Goal: Information Seeking & Learning: Learn about a topic

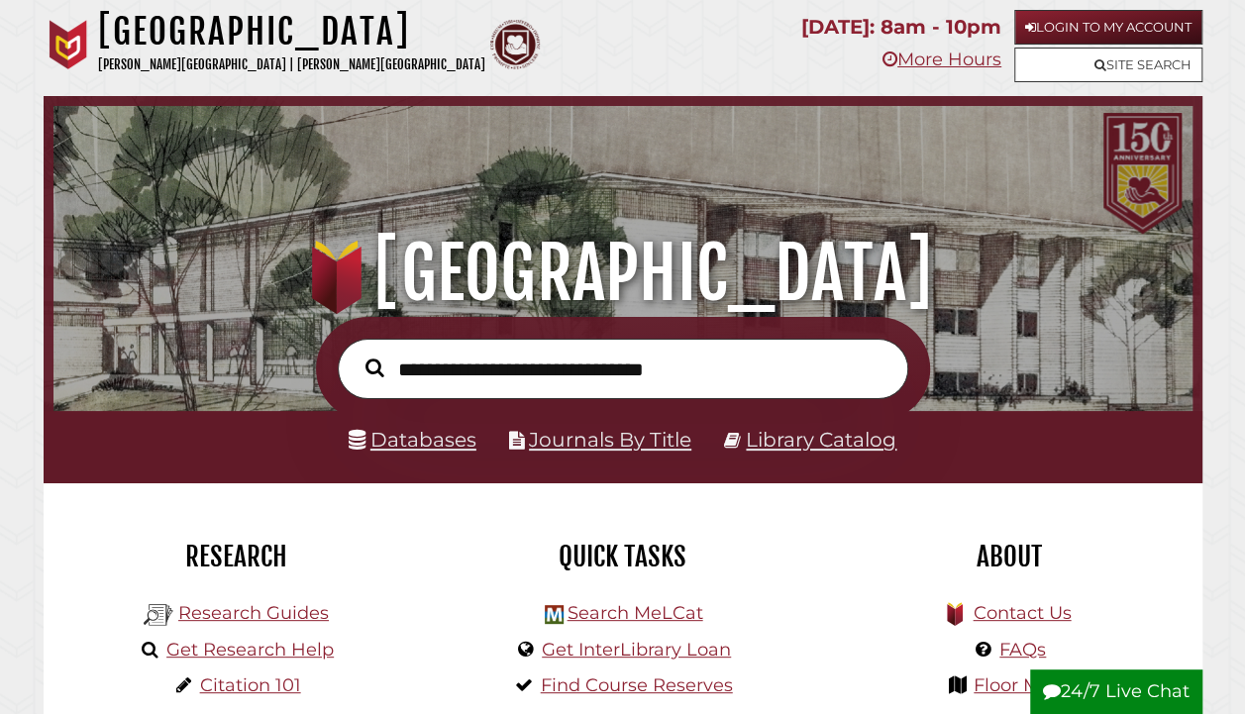
scroll to position [365, 0]
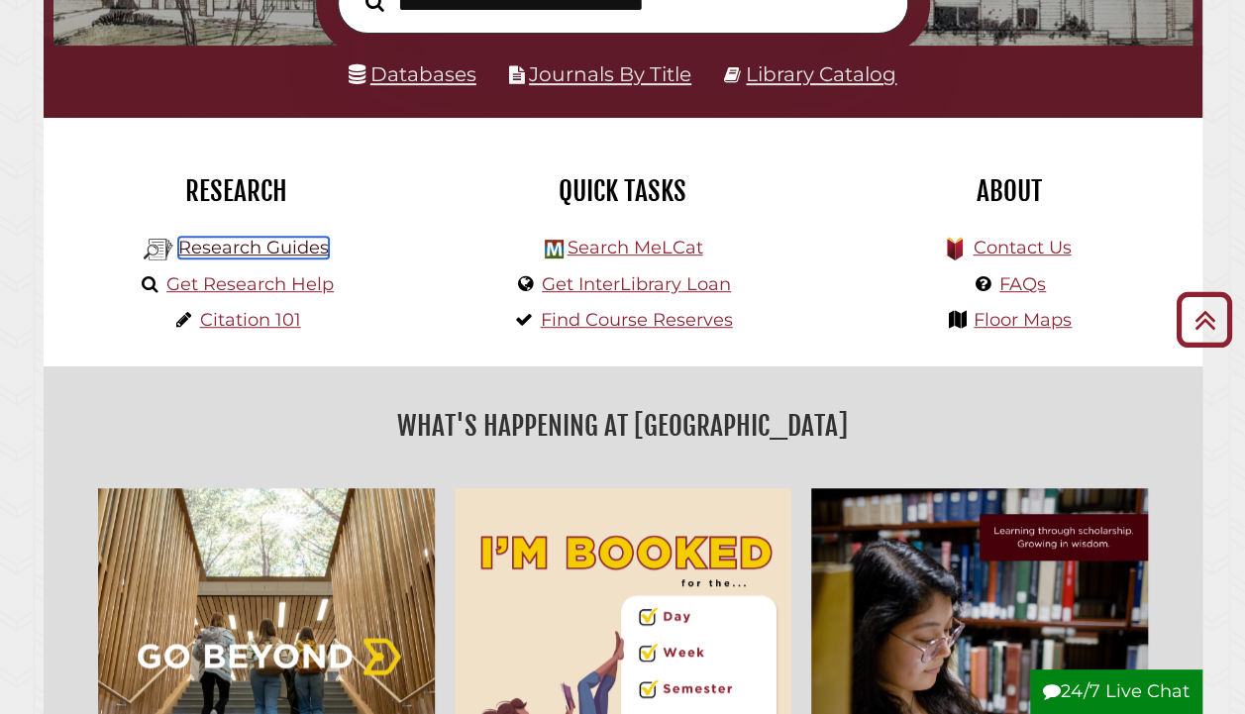
click at [295, 250] on link "Research Guides" at bounding box center [253, 248] width 150 height 22
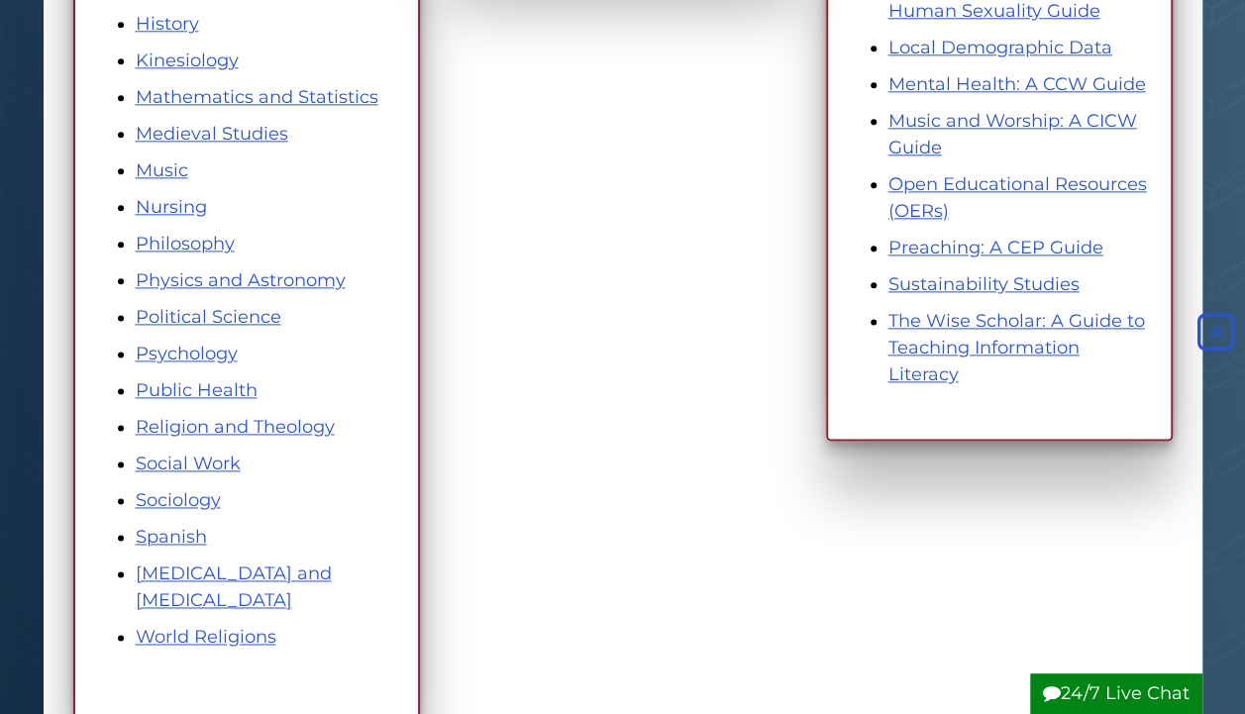
scroll to position [1117, 0]
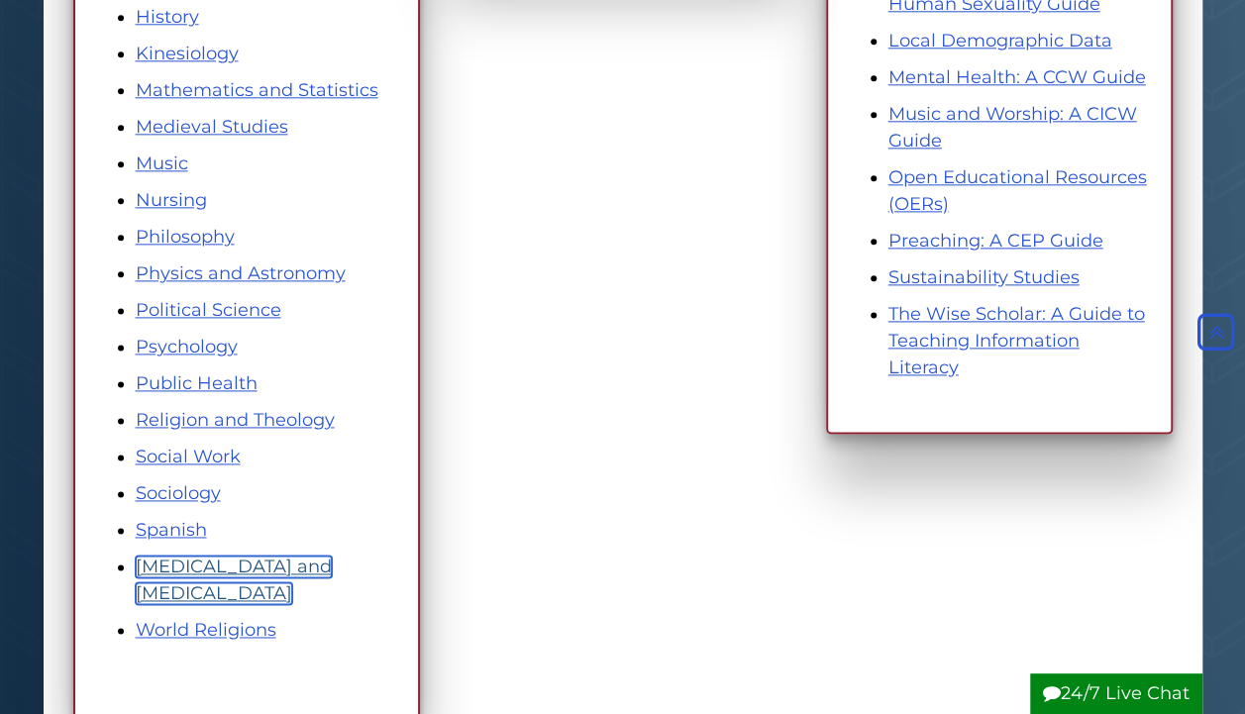
click at [160, 591] on link "[MEDICAL_DATA] and [MEDICAL_DATA]" at bounding box center [234, 579] width 196 height 49
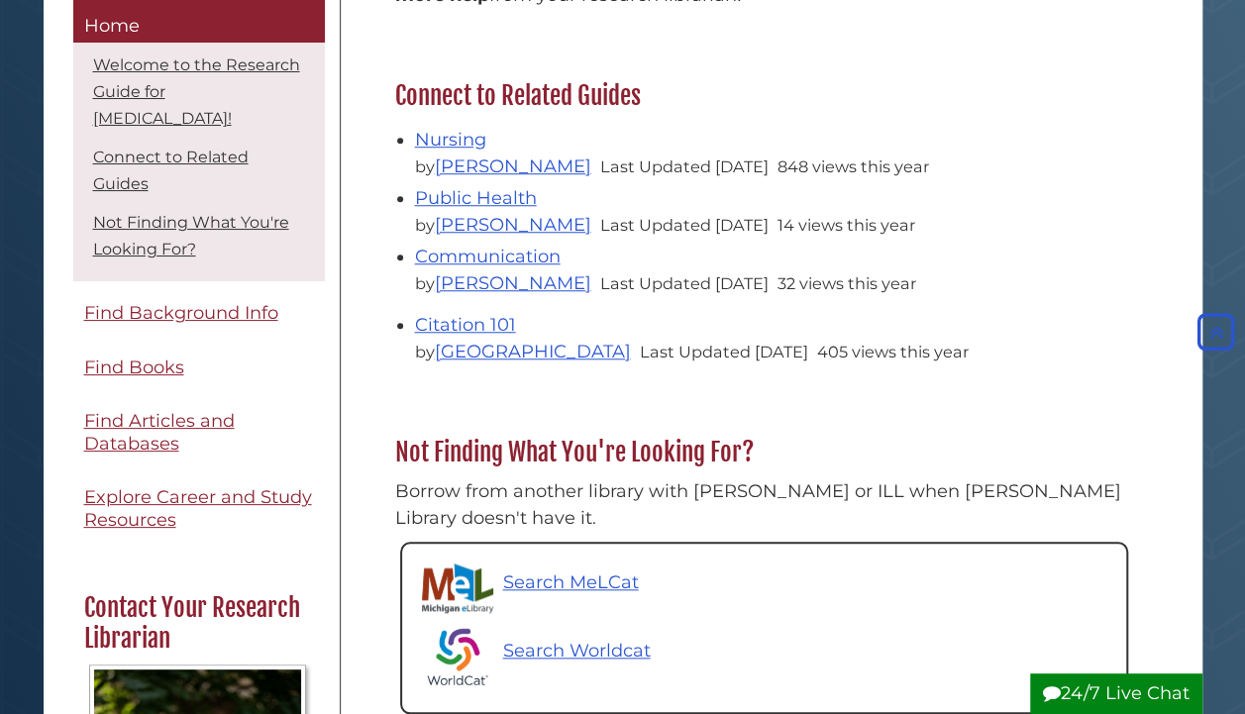
scroll to position [835, 0]
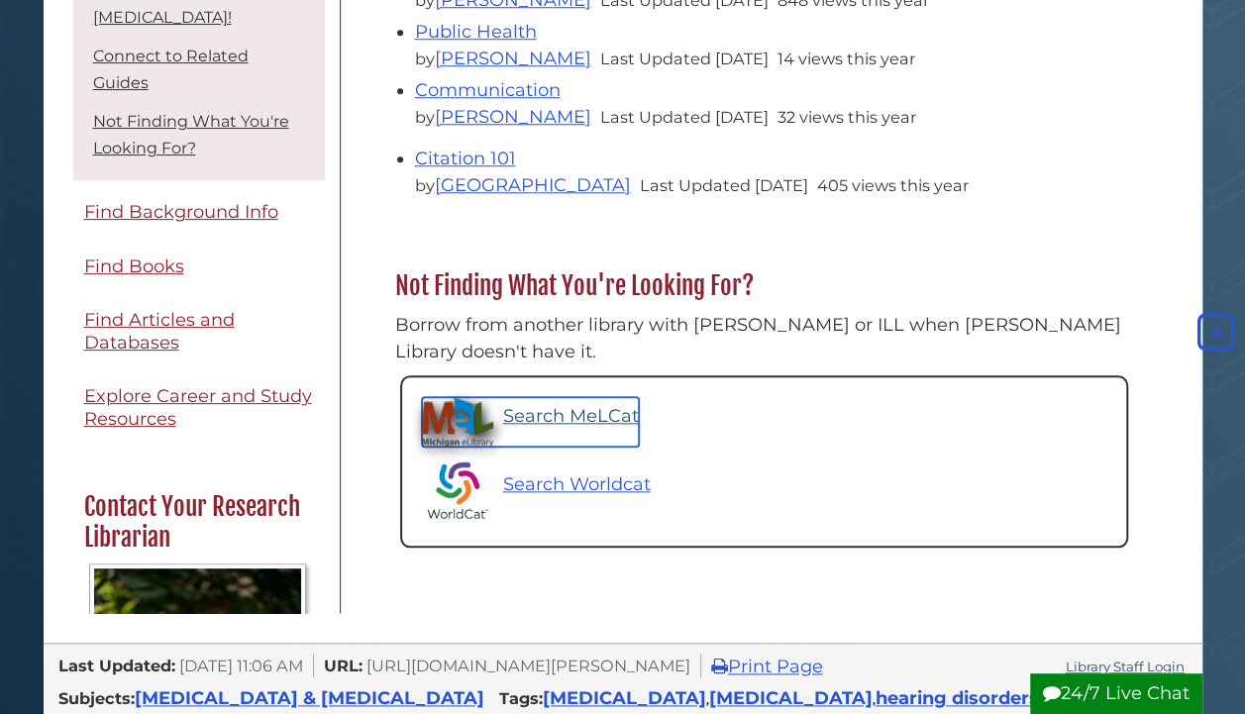
click at [617, 403] on p "Search MeLCat" at bounding box center [571, 416] width 136 height 27
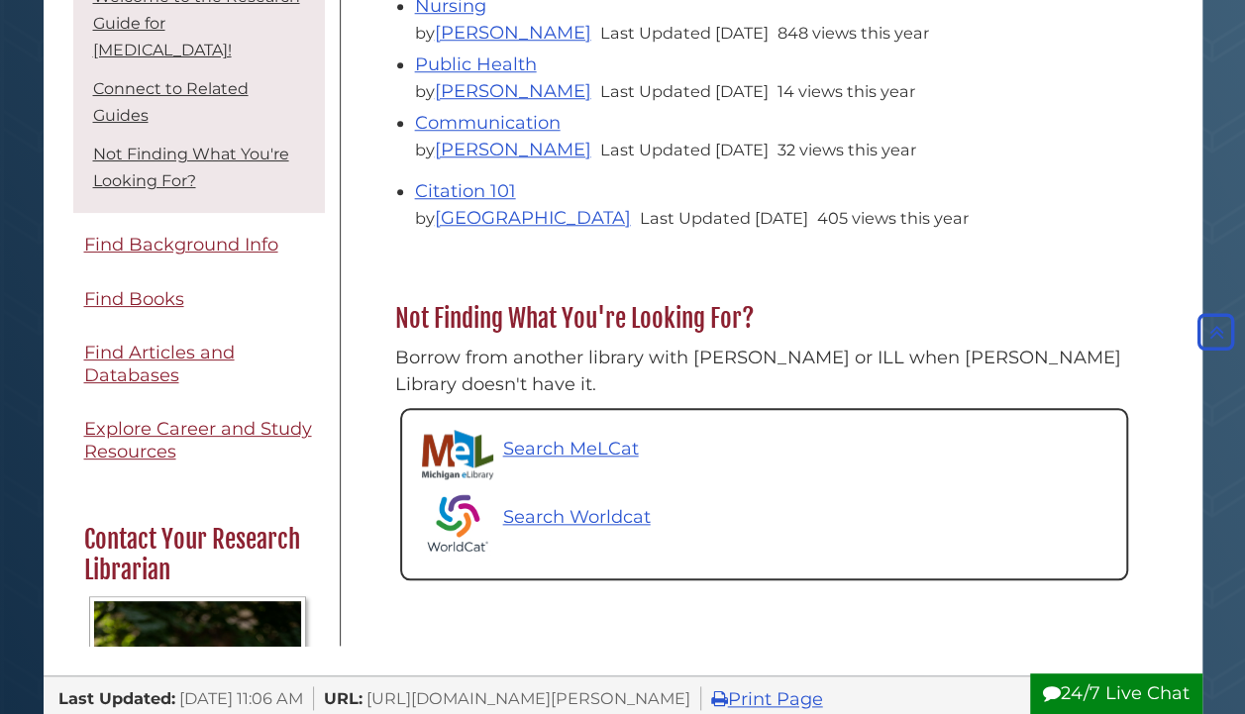
scroll to position [803, 0]
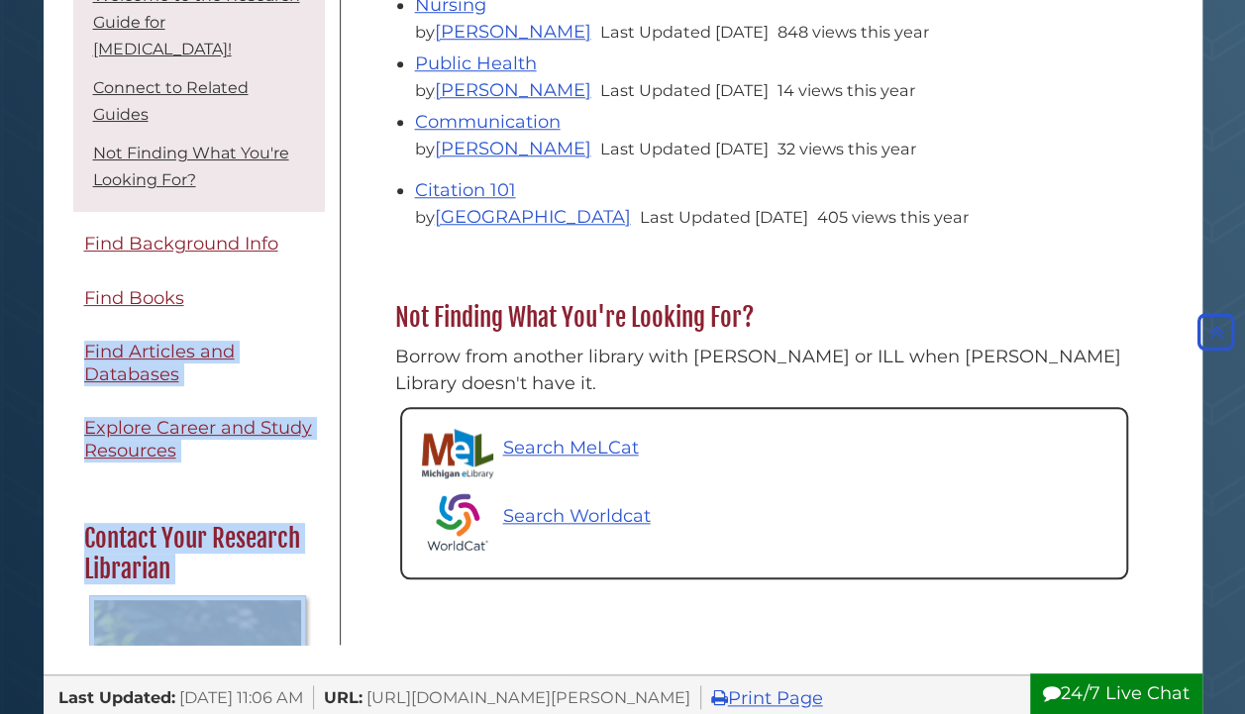
drag, startPoint x: 341, startPoint y: 217, endPoint x: 325, endPoint y: 259, distance: 45.4
click at [325, 259] on div "Menu Home Welcome to the Research Guide for Speech Pathology! Connect to Relate…" at bounding box center [622, 70] width 1129 height 1147
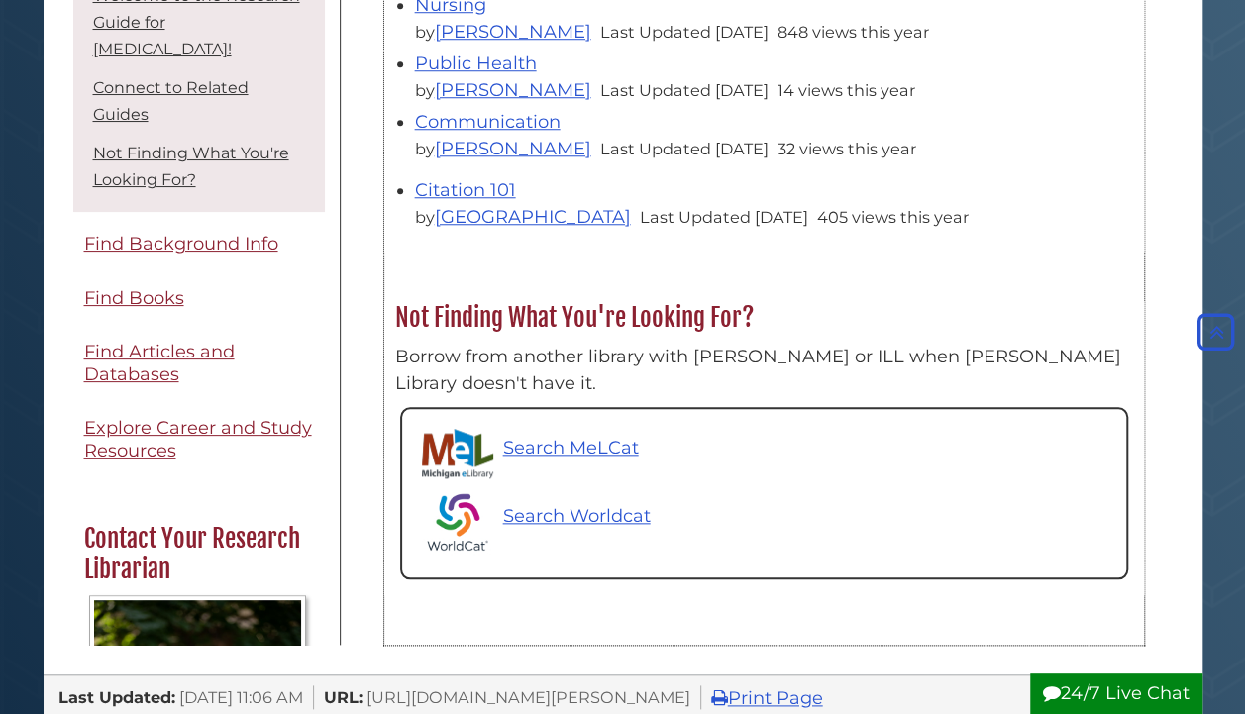
drag, startPoint x: 325, startPoint y: 259, endPoint x: 663, endPoint y: 309, distance: 342.2
click at [663, 309] on h2 "Not Finding What You're Looking For?" at bounding box center [763, 318] width 757 height 32
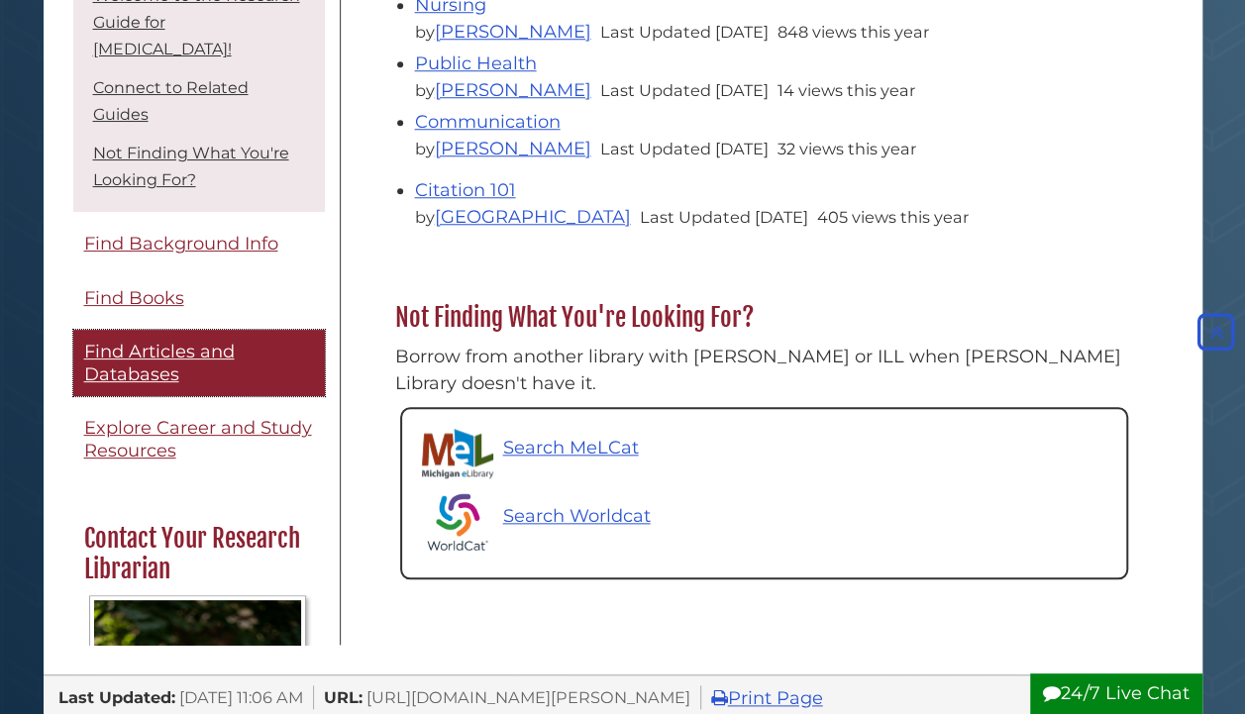
click at [178, 334] on link "Find Articles and Databases" at bounding box center [198, 363] width 251 height 66
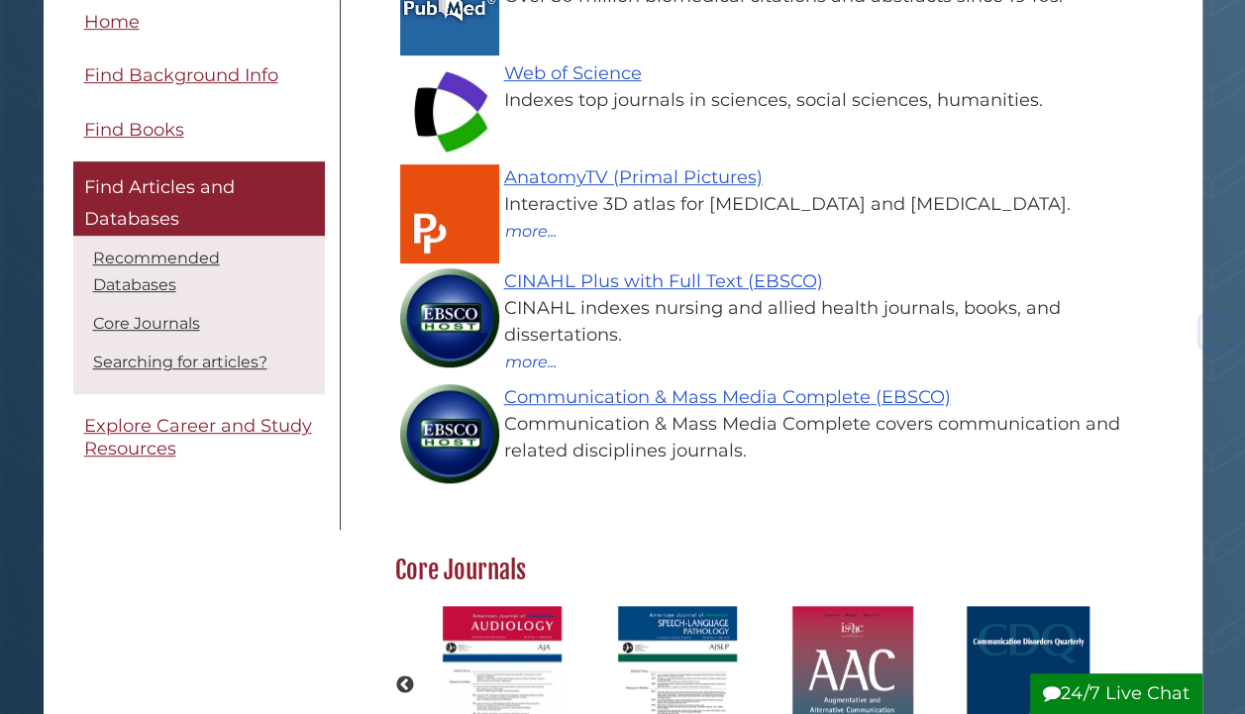
scroll to position [392, 0]
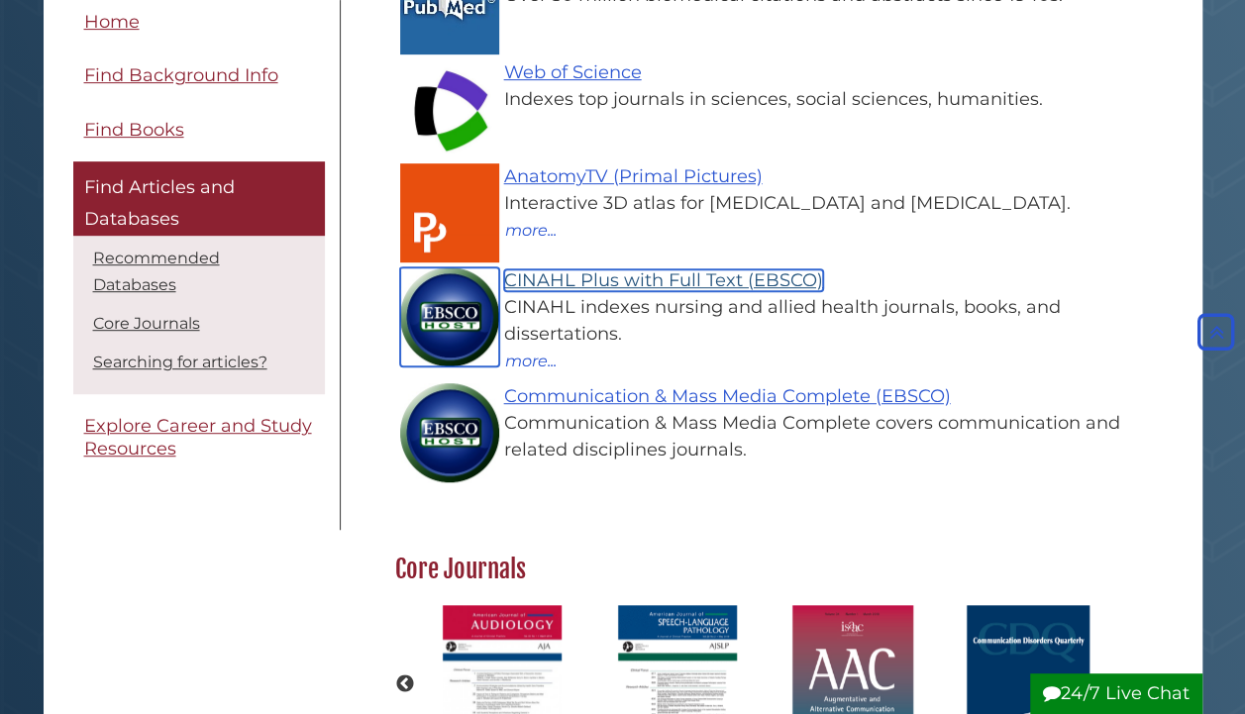
click at [657, 289] on link "CINAHL Plus with Full Text (EBSCO)" at bounding box center [663, 280] width 319 height 22
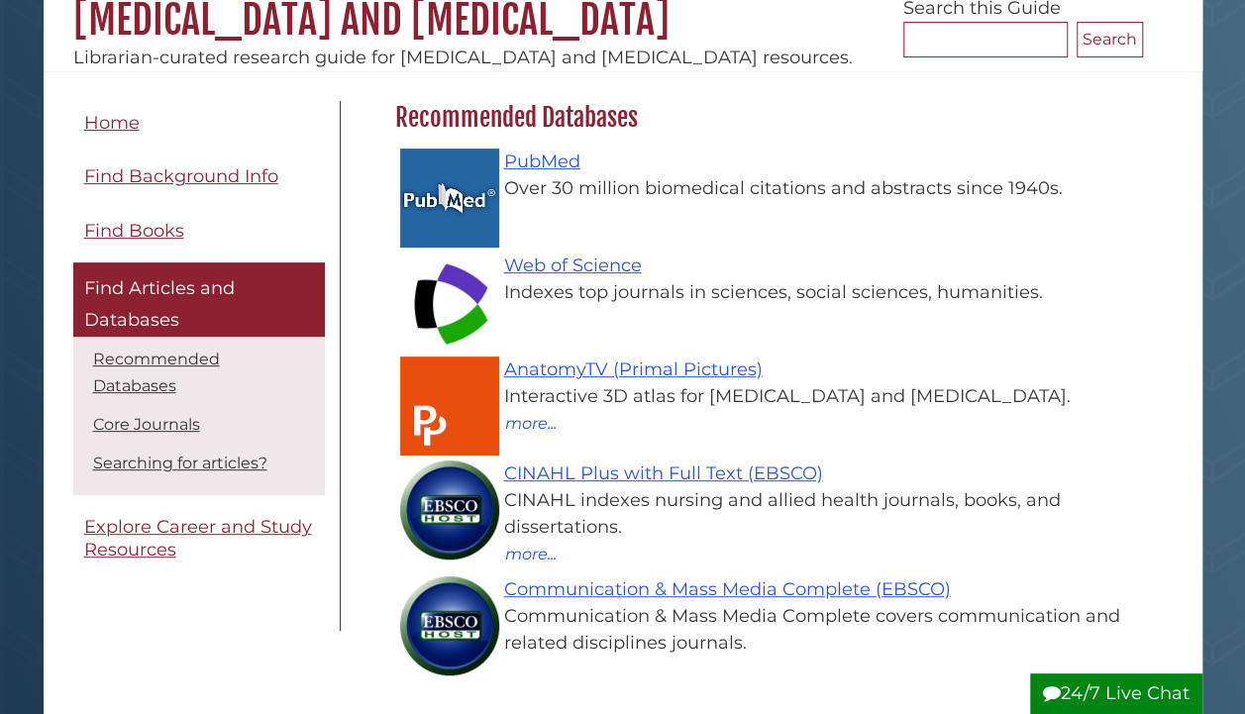
scroll to position [200, 0]
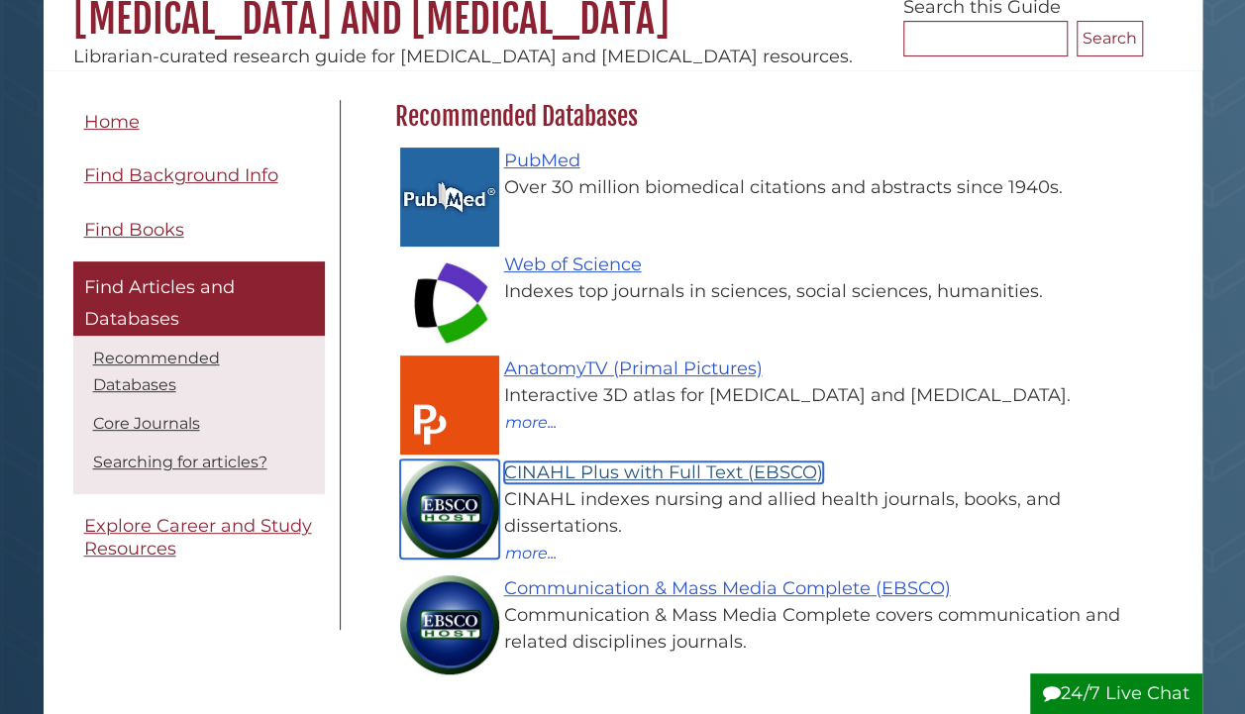
click at [630, 483] on link "CINAHL Plus with Full Text (EBSCO)" at bounding box center [663, 472] width 319 height 22
